Goal: Navigation & Orientation: Go to known website

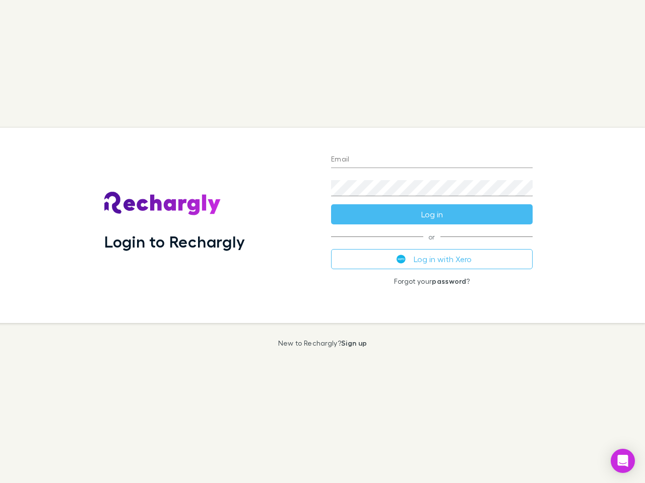
click at [322, 242] on div "Login to Rechargly" at bounding box center [209, 225] width 227 height 195
click at [432, 160] on input "Email" at bounding box center [431, 160] width 201 height 16
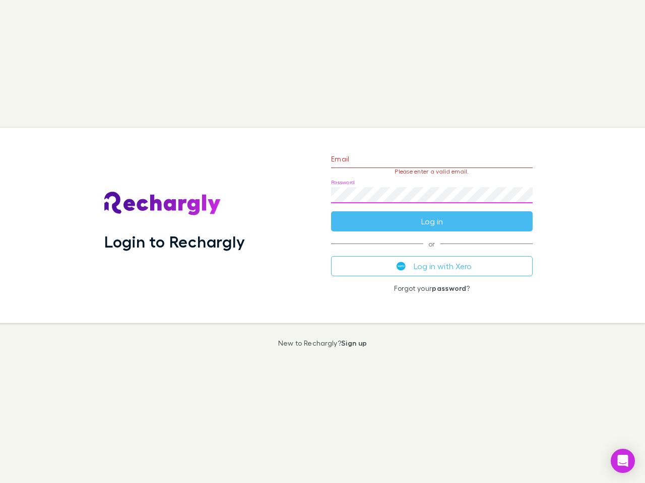
click at [432, 215] on form "Email Please enter a valid email. Password Log in" at bounding box center [431, 188] width 201 height 88
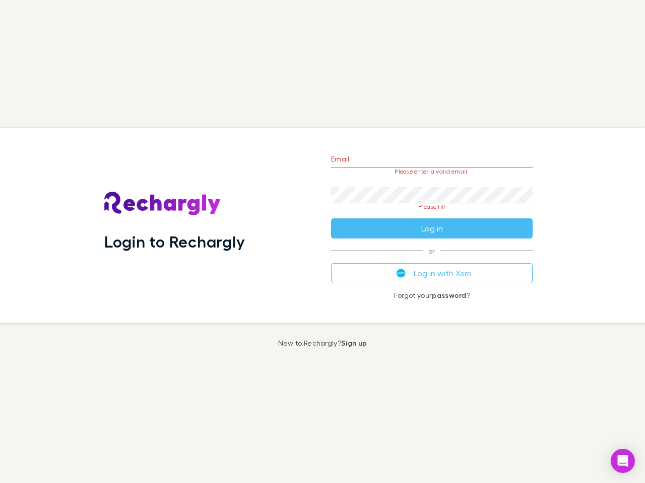
click at [432, 259] on div "Email Please enter a valid email. Password Please fill Log in or Log in with Xe…" at bounding box center [432, 225] width 218 height 195
click at [622, 461] on icon "Open Intercom Messenger" at bounding box center [622, 461] width 11 height 12
